Goal: Information Seeking & Learning: Get advice/opinions

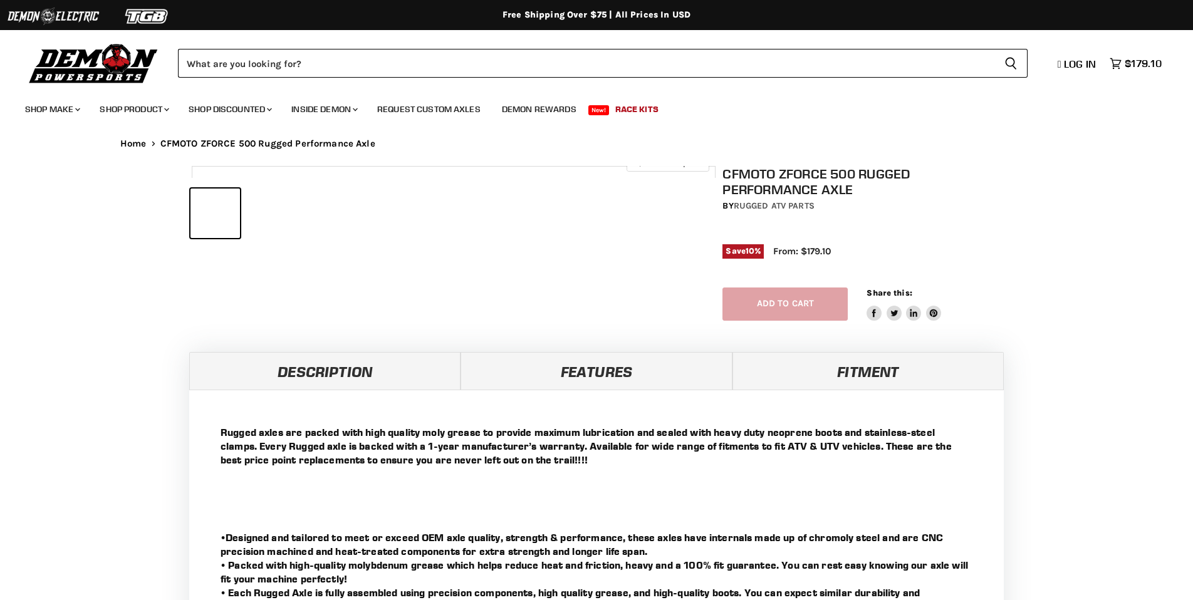
select select "******"
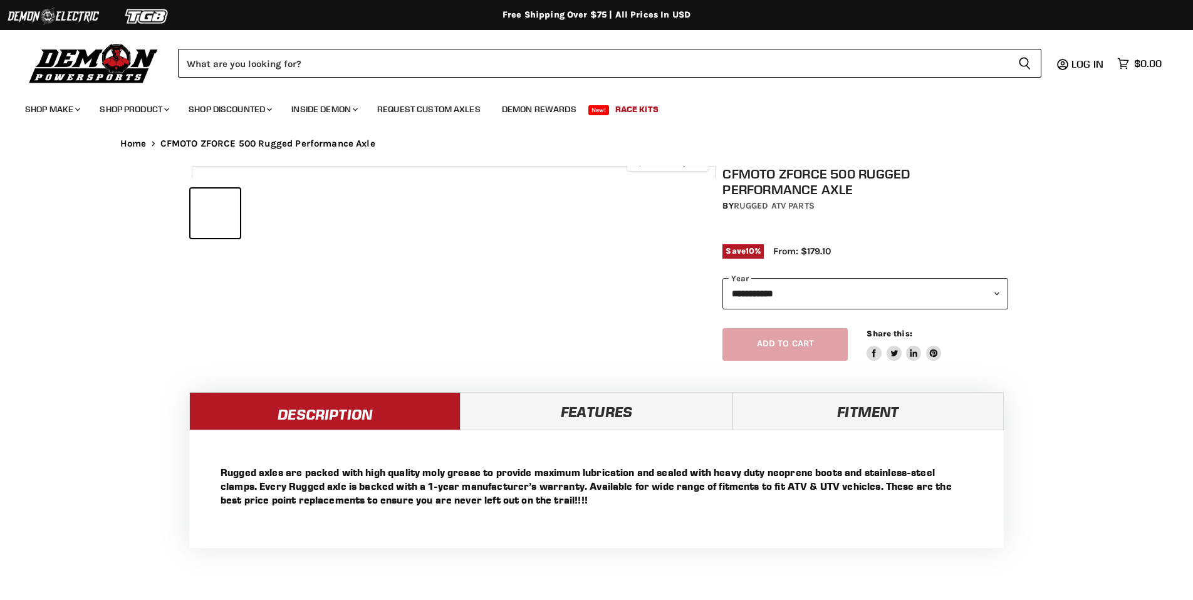
select select "******"
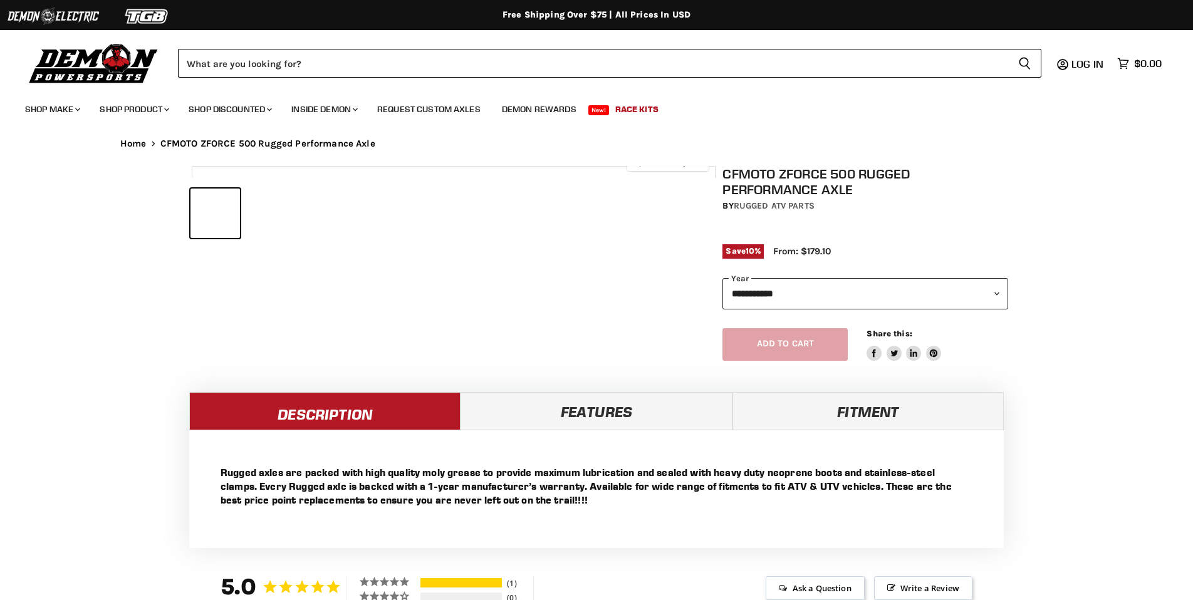
select select "******"
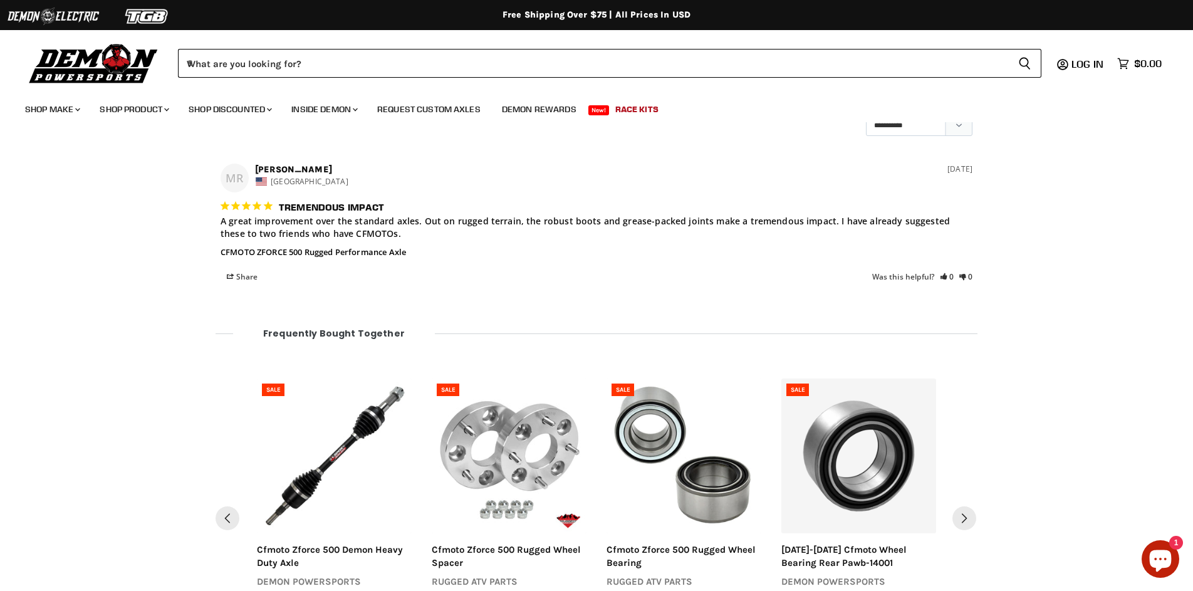
scroll to position [996, 0]
